Goal: Task Accomplishment & Management: Manage account settings

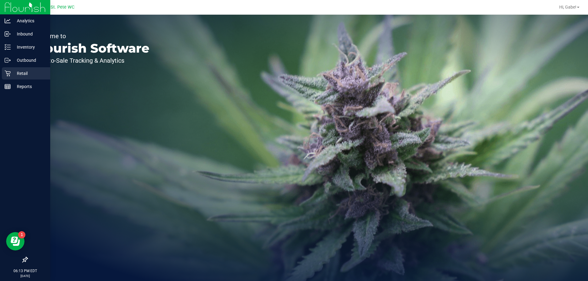
click at [16, 74] on p "Retail" at bounding box center [29, 73] width 37 height 7
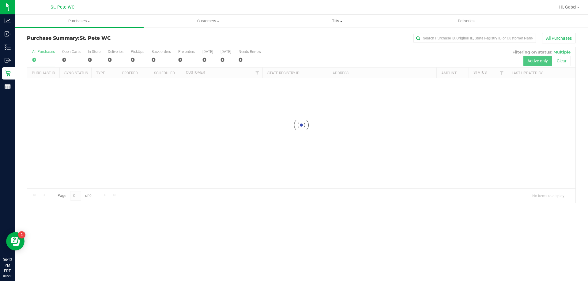
click at [341, 20] on span "Tills" at bounding box center [337, 21] width 128 height 6
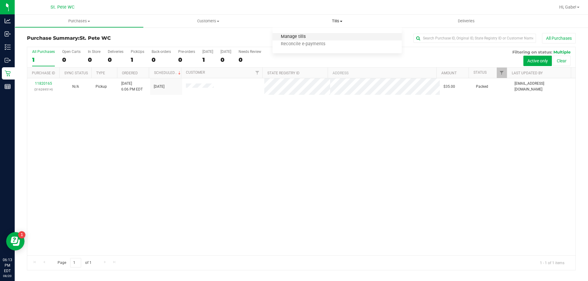
click at [309, 37] on span "Manage tills" at bounding box center [292, 36] width 41 height 5
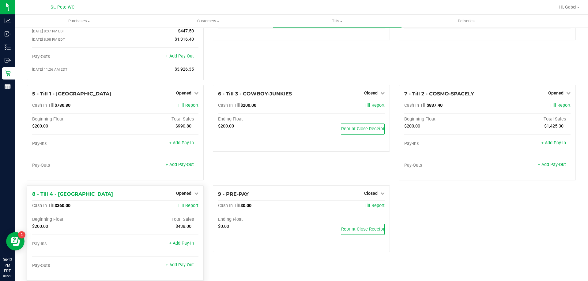
scroll to position [61, 0]
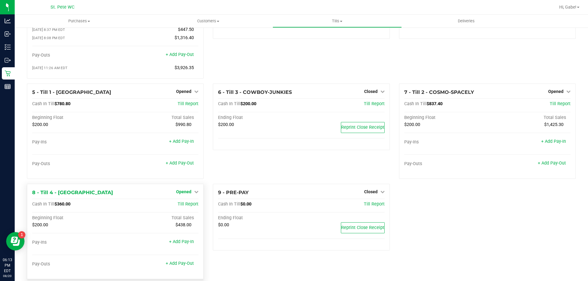
click at [182, 193] on span "Opened" at bounding box center [183, 191] width 15 height 5
click at [189, 207] on link "Close Till" at bounding box center [184, 204] width 17 height 5
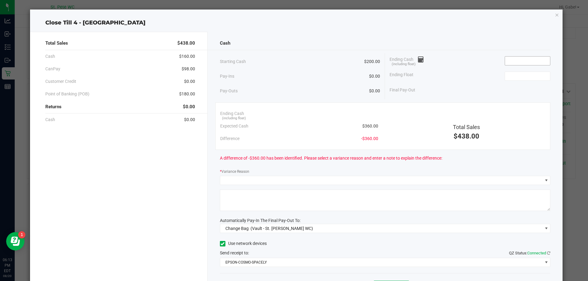
click at [528, 60] on input at bounding box center [527, 61] width 45 height 9
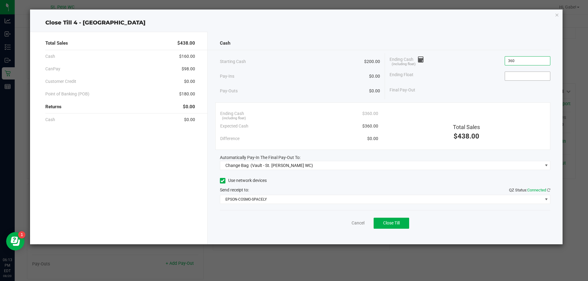
type input "$360.00"
click at [532, 72] on span at bounding box center [527, 76] width 46 height 9
click at [520, 83] on div "Ending Float" at bounding box center [469, 76] width 161 height 15
click at [511, 77] on input at bounding box center [527, 76] width 45 height 9
type input "$200.00"
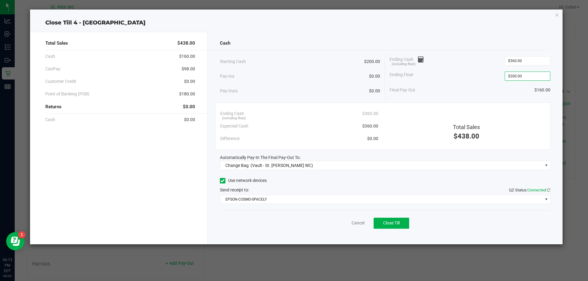
click at [457, 78] on div "Ending Float $200.00" at bounding box center [469, 76] width 161 height 15
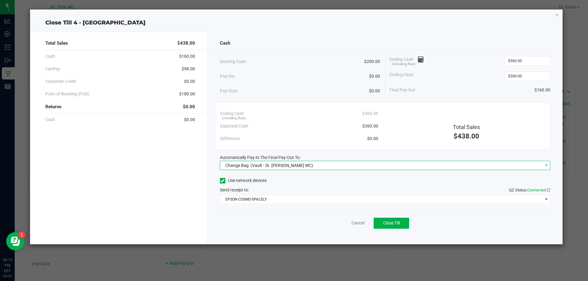
click at [397, 166] on span "Change Bag (Vault - St. [PERSON_NAME] WC)" at bounding box center [381, 165] width 322 height 9
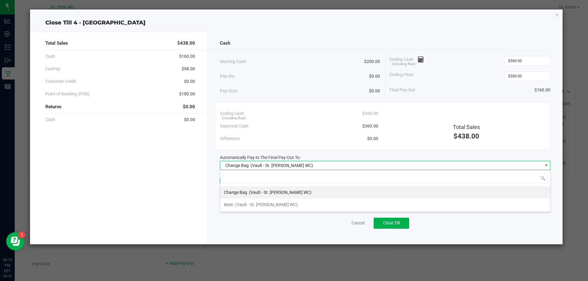
scroll to position [9, 330]
click at [320, 204] on li "Main (Vault - St. [PERSON_NAME] WC)" at bounding box center [385, 205] width 330 height 12
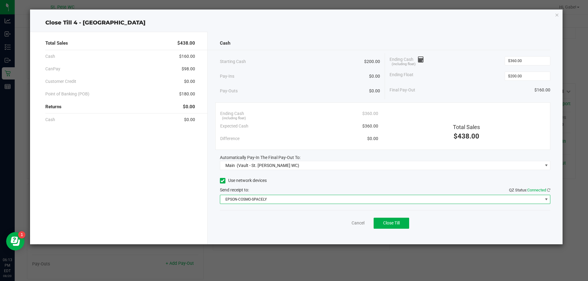
click at [320, 200] on span "EPSON-COSMO-SPACELY" at bounding box center [381, 199] width 322 height 9
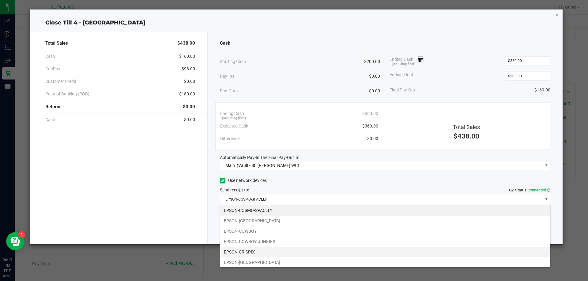
click at [287, 252] on li "EPSON-CRISPIX" at bounding box center [385, 252] width 330 height 10
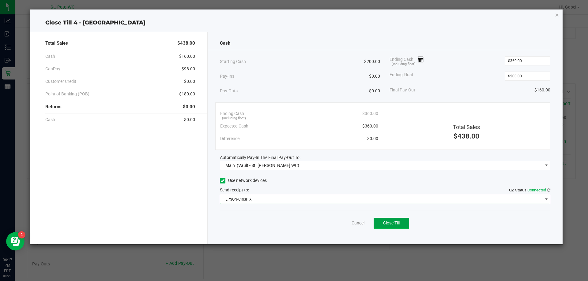
click at [398, 225] on span "Close Till" at bounding box center [391, 223] width 17 height 5
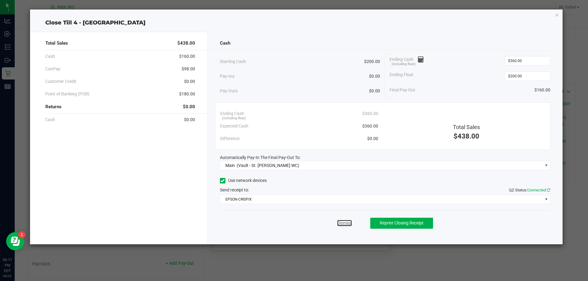
click at [349, 224] on link "Dismiss" at bounding box center [344, 223] width 15 height 6
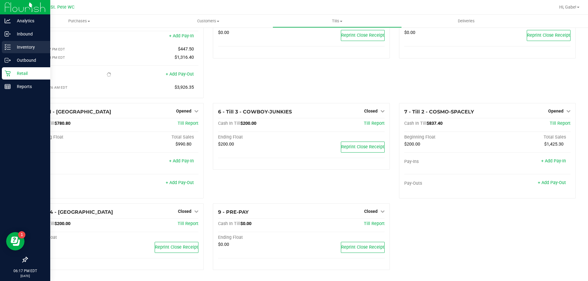
click at [29, 48] on p "Inventory" at bounding box center [29, 46] width 37 height 7
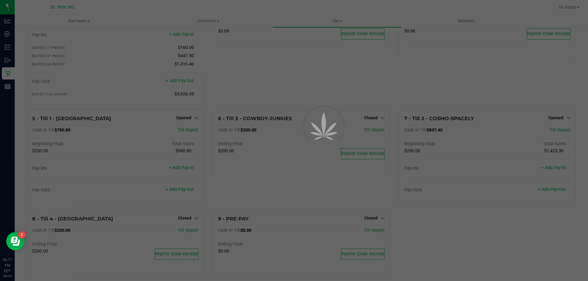
scroll to position [52, 0]
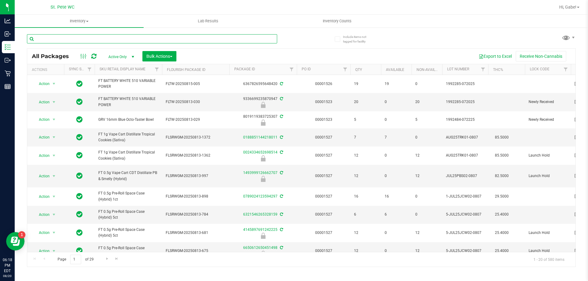
click at [152, 36] on input "text" at bounding box center [152, 38] width 250 height 9
type input "battery"
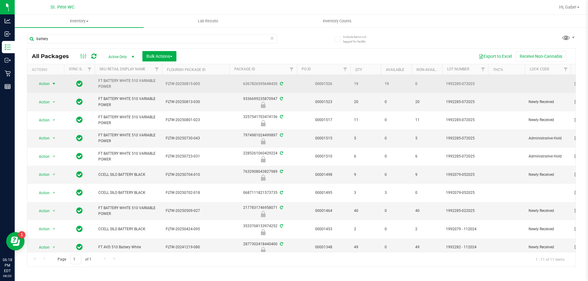
click at [53, 84] on span "select" at bounding box center [53, 83] width 5 height 5
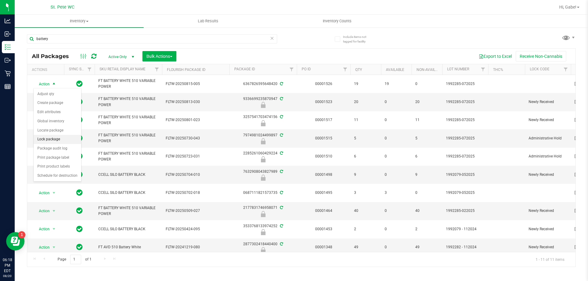
click at [63, 138] on li "Lock package" at bounding box center [57, 139] width 47 height 9
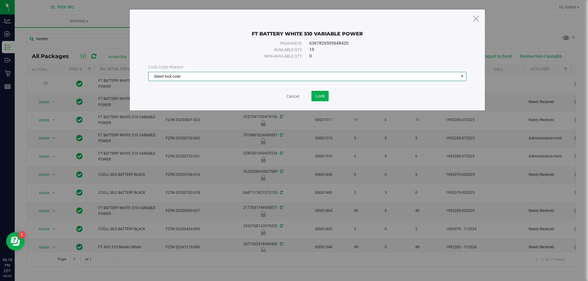
click at [169, 78] on span "Select lock code" at bounding box center [303, 76] width 310 height 9
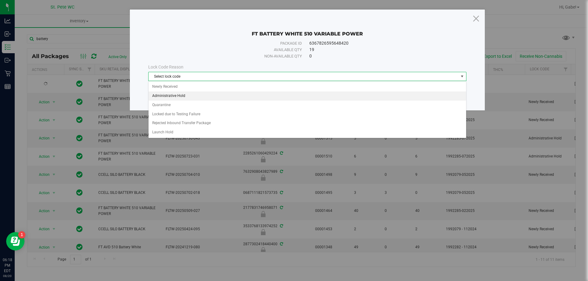
click at [167, 98] on li "Administrative Hold" at bounding box center [306, 96] width 317 height 9
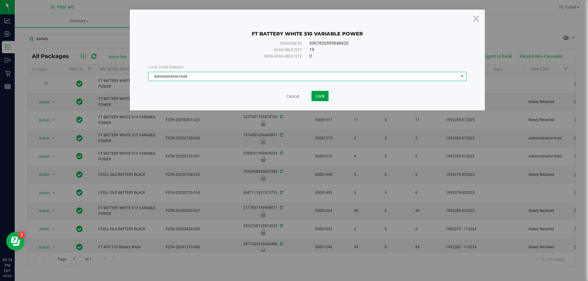
click at [315, 96] on span "Lock" at bounding box center [319, 96] width 9 height 5
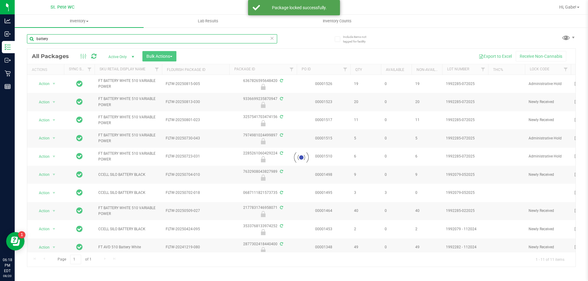
click at [68, 37] on input "battery" at bounding box center [152, 38] width 250 height 9
click at [68, 36] on input "battery" at bounding box center [152, 38] width 250 height 9
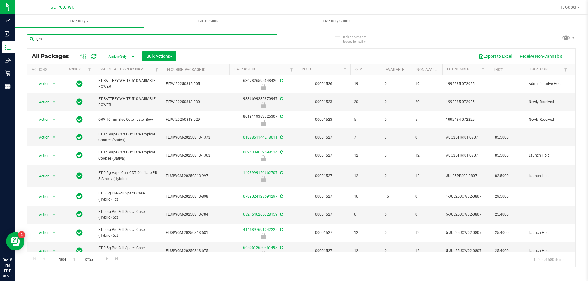
type input "grav"
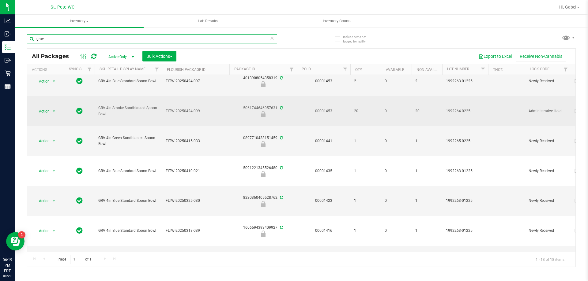
scroll to position [290, 0]
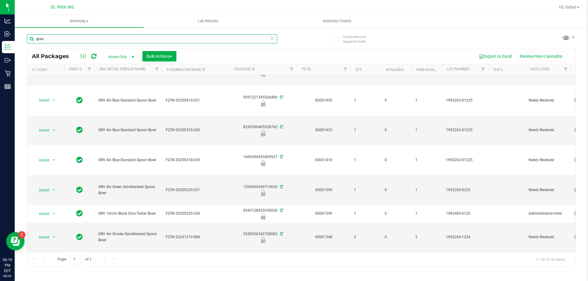
click at [85, 39] on input "grav" at bounding box center [152, 38] width 250 height 9
type input "lighter"
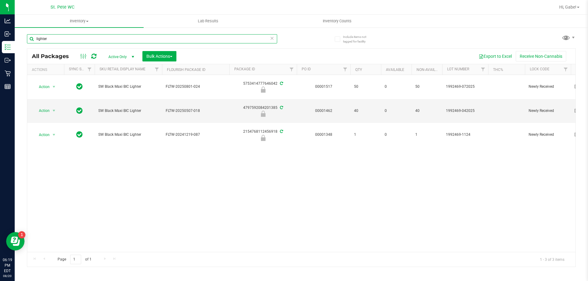
click at [94, 38] on input "lighter" at bounding box center [152, 38] width 250 height 9
type input "paper"
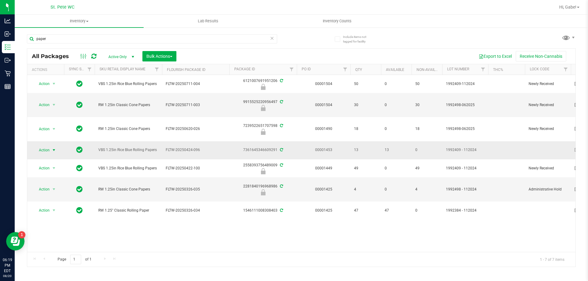
click at [50, 148] on span "Action" at bounding box center [41, 150] width 17 height 9
click at [58, 204] on li "Lock package" at bounding box center [57, 205] width 47 height 9
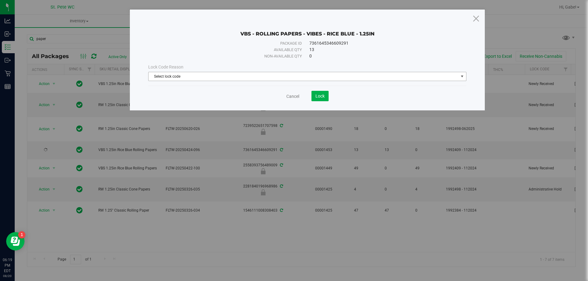
click at [188, 74] on span "Select lock code" at bounding box center [303, 76] width 310 height 9
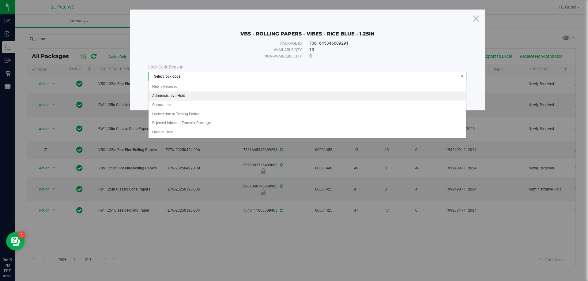
click at [182, 96] on li "Administrative Hold" at bounding box center [306, 96] width 317 height 9
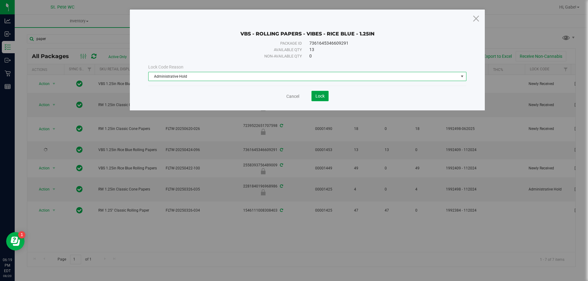
click at [318, 94] on span "Lock" at bounding box center [319, 96] width 9 height 5
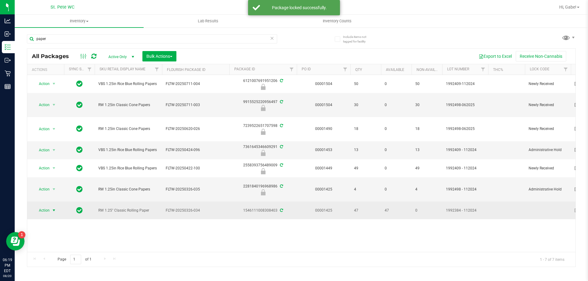
click at [49, 211] on span "Action" at bounding box center [41, 210] width 17 height 9
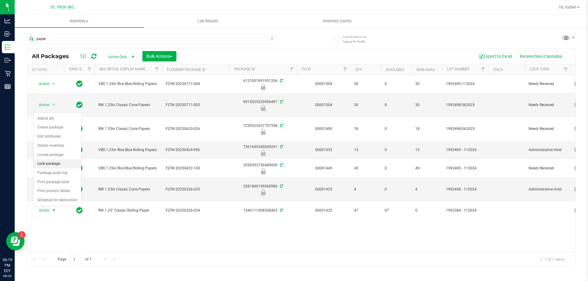
click at [58, 163] on li "Lock package" at bounding box center [57, 163] width 47 height 9
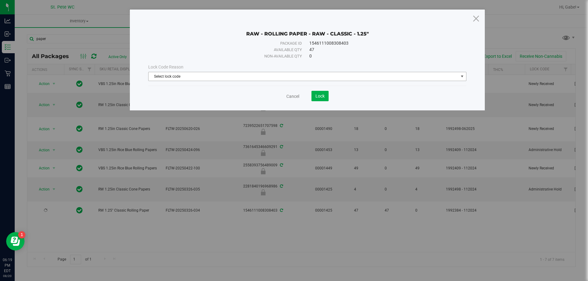
click at [260, 79] on span "Select lock code" at bounding box center [303, 76] width 310 height 9
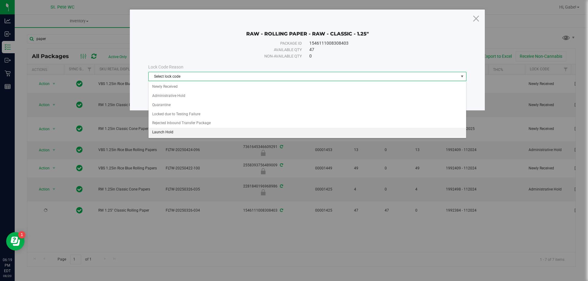
click at [176, 132] on li "Launch Hold" at bounding box center [306, 132] width 317 height 9
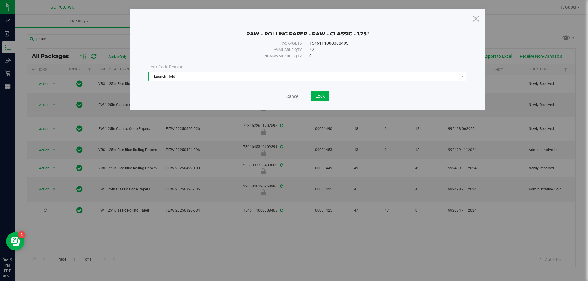
click at [244, 76] on span "Launch Hold" at bounding box center [303, 76] width 310 height 9
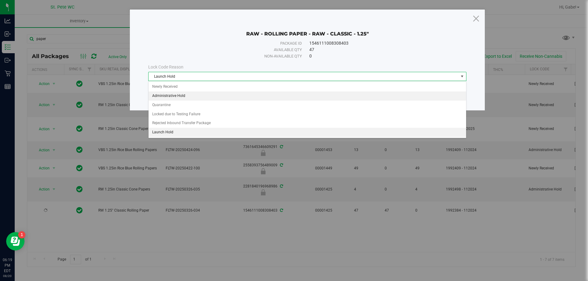
click at [209, 96] on li "Administrative Hold" at bounding box center [306, 96] width 317 height 9
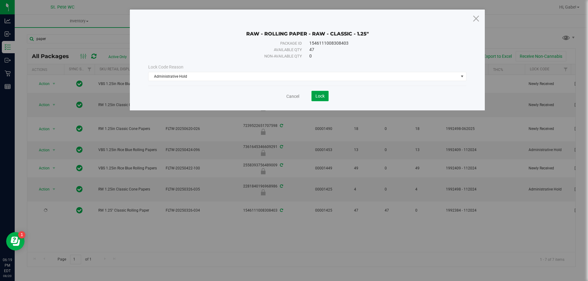
click at [325, 99] on button "Lock" at bounding box center [319, 96] width 17 height 10
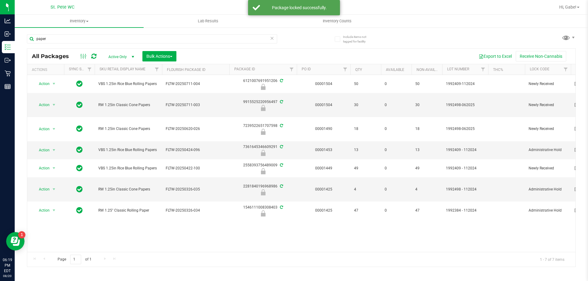
click at [272, 39] on icon at bounding box center [272, 37] width 4 height 7
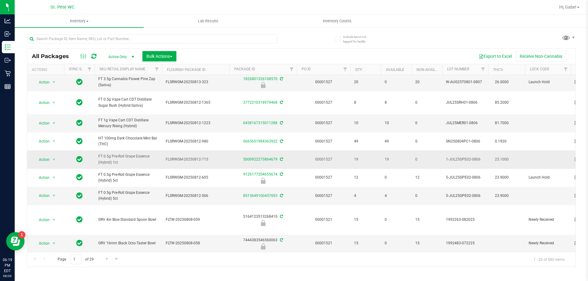
scroll to position [215, 0]
click at [106, 258] on span "Go to the next page" at bounding box center [107, 258] width 5 height 5
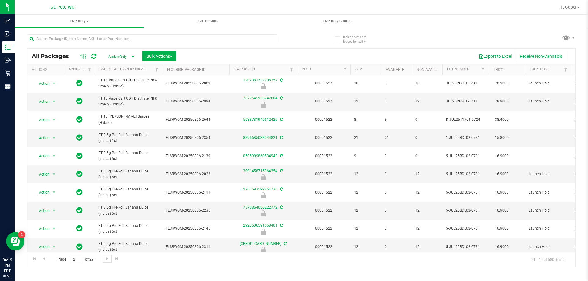
scroll to position [195, 0]
click at [105, 259] on span "Go to the next page" at bounding box center [107, 258] width 5 height 5
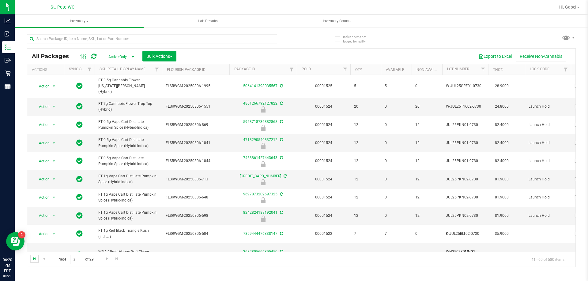
click at [35, 258] on span "Go to the first page" at bounding box center [34, 258] width 5 height 5
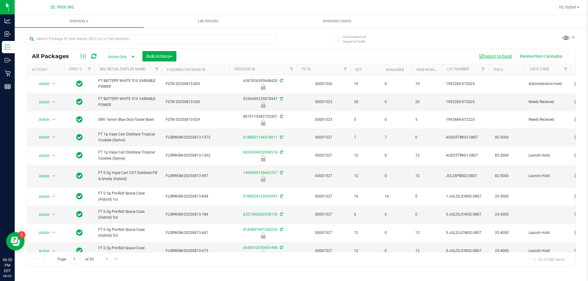
click at [492, 57] on button "Export to Excel" at bounding box center [494, 56] width 41 height 10
click at [587, 55] on div "Include items not tagged for facility All Packages Active Only Active Only Lab …" at bounding box center [301, 120] width 573 height 187
drag, startPoint x: 93, startPoint y: 39, endPoint x: 104, endPoint y: 61, distance: 24.4
click at [93, 39] on input "text" at bounding box center [152, 38] width 250 height 9
type input "battery"
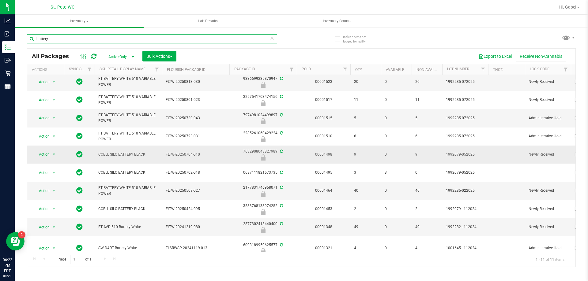
scroll to position [33, 0]
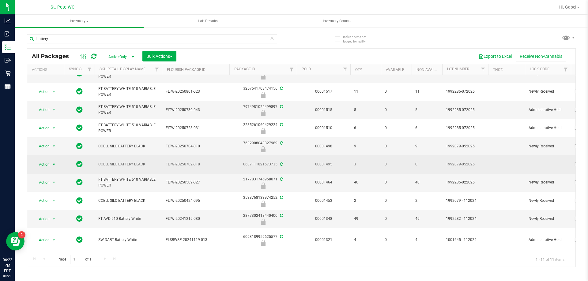
click at [51, 160] on span "select" at bounding box center [54, 164] width 8 height 9
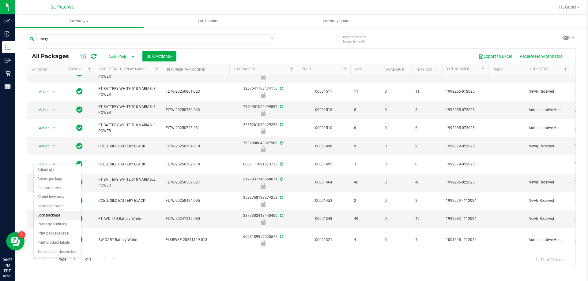
click at [58, 218] on li "Lock package" at bounding box center [57, 215] width 47 height 9
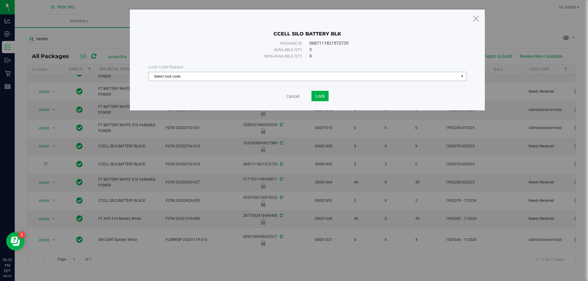
click at [290, 77] on span "Select lock code" at bounding box center [303, 76] width 310 height 9
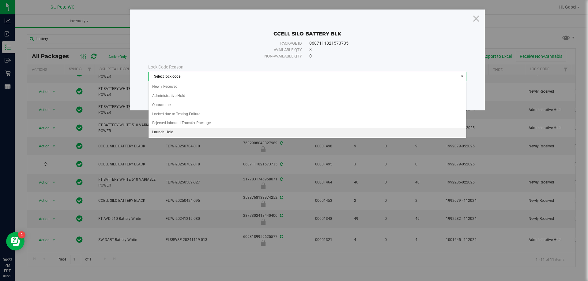
click at [204, 131] on li "Launch Hold" at bounding box center [306, 132] width 317 height 9
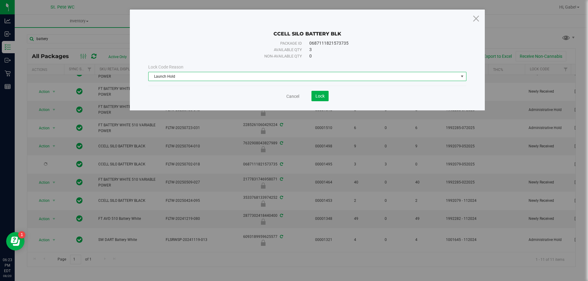
click at [294, 80] on span "Launch Hold" at bounding box center [303, 76] width 310 height 9
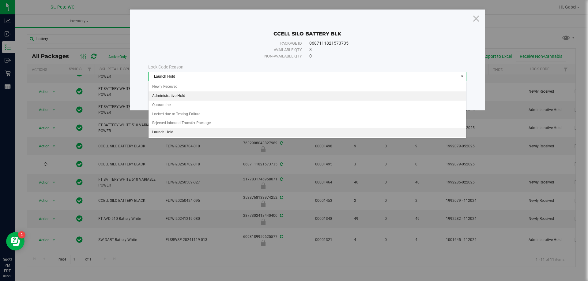
click at [273, 97] on li "Administrative Hold" at bounding box center [306, 96] width 317 height 9
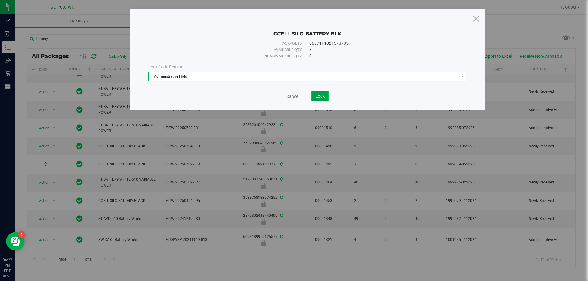
click at [322, 99] on button "Lock" at bounding box center [319, 96] width 17 height 10
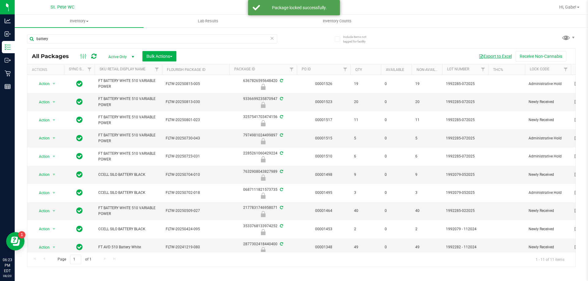
click at [504, 56] on button "Export to Excel" at bounding box center [494, 56] width 41 height 10
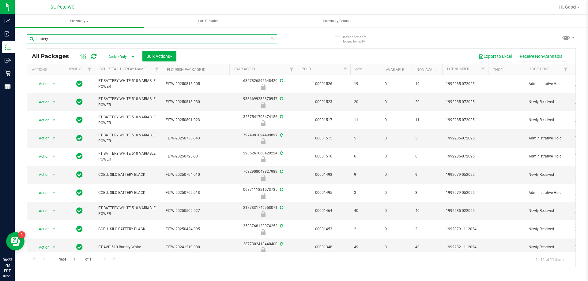
click at [274, 38] on input "battery" at bounding box center [152, 38] width 250 height 9
click at [271, 39] on icon at bounding box center [272, 37] width 4 height 7
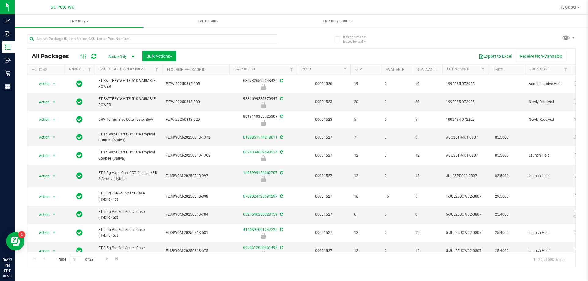
click at [197, 48] on div at bounding box center [152, 41] width 250 height 14
click at [479, 56] on span "button" at bounding box center [480, 56] width 5 height 5
